Goal: Use online tool/utility: Use online tool/utility

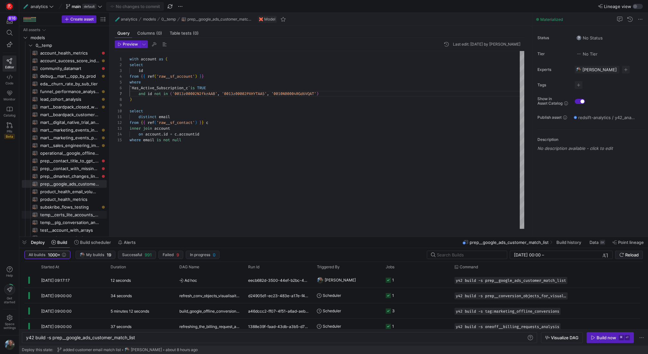
scroll to position [35, 32]
type textarea "distinct email from {{ ref('raw__sf_contact') }} c inner join account on [DOMAI…"
click at [295, 153] on div "with account as ( id from { { ref ( 'raw__sf_account' ) } } select where ` Has_…" at bounding box center [326, 140] width 394 height 178
